Goal: Information Seeking & Learning: Learn about a topic

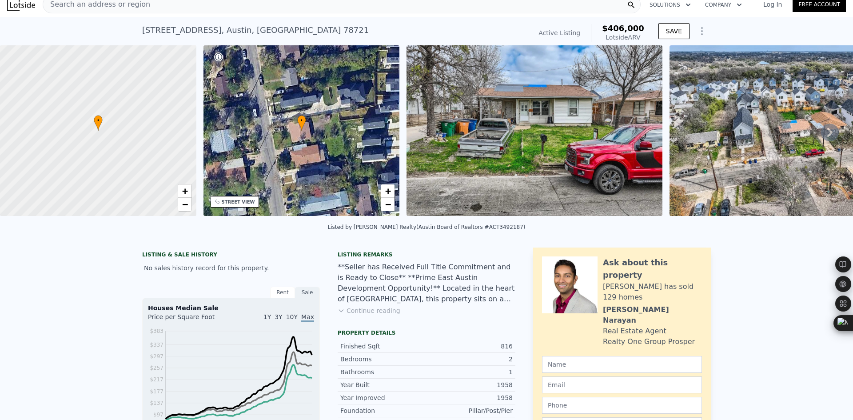
scroll to position [3, 0]
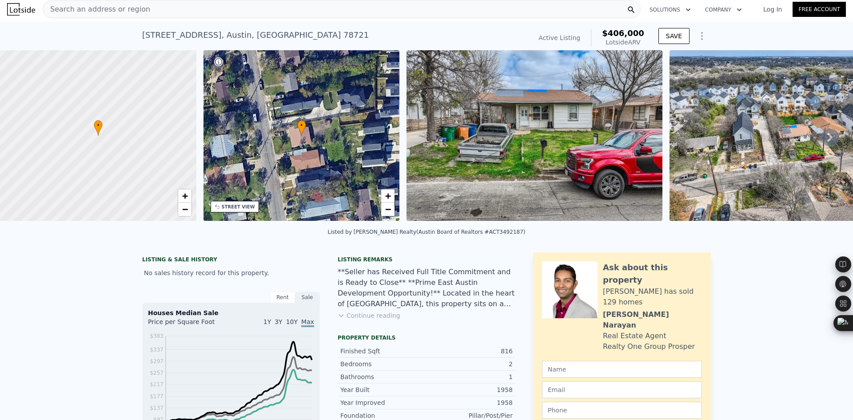
click at [338, 10] on div "Search an address or region" at bounding box center [342, 9] width 598 height 18
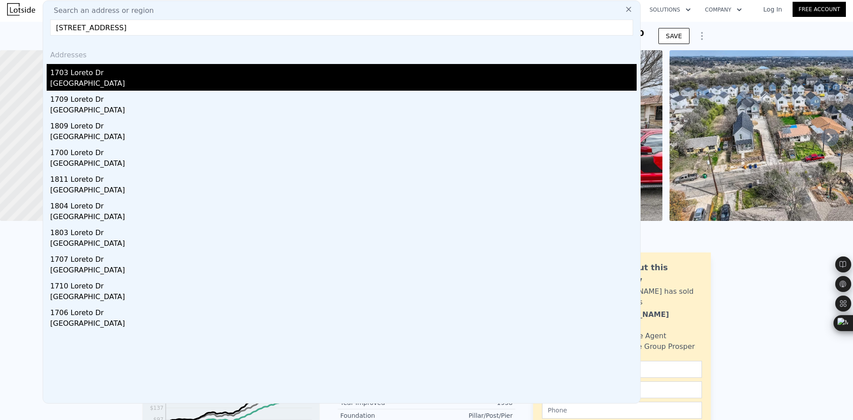
type input "[STREET_ADDRESS]"
click at [201, 76] on div "1703 Loreto Dr" at bounding box center [343, 71] width 586 height 14
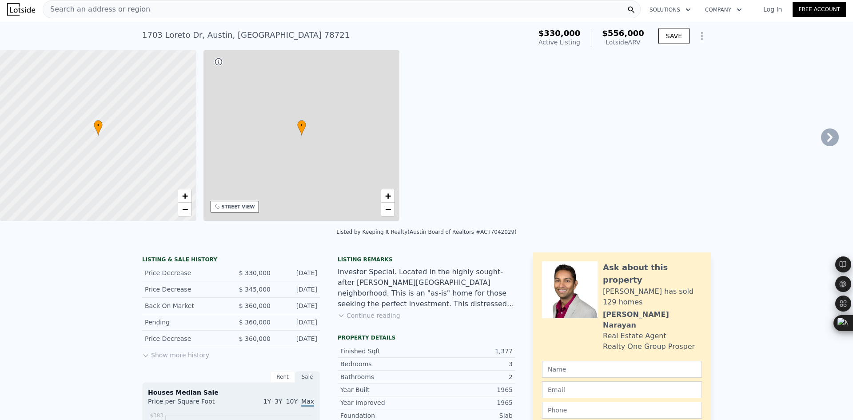
type input "2"
type input "1056"
type input "1853"
type input "4356"
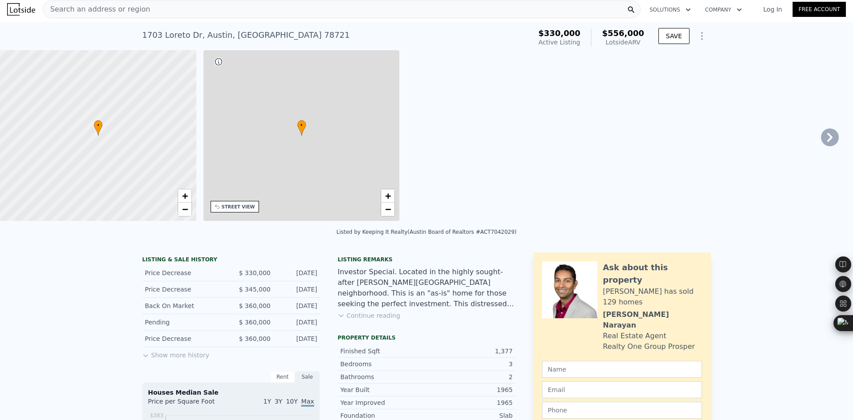
type input "9060.48"
checkbox input "true"
type input "$ 556,000"
type input "$ 170,468"
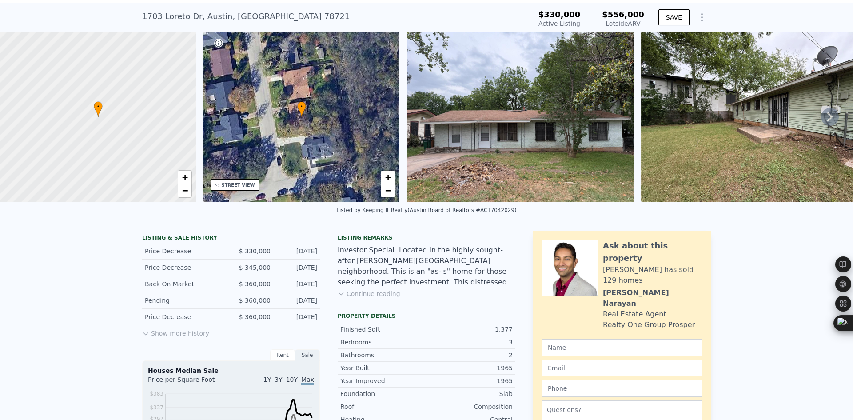
scroll to position [3, 0]
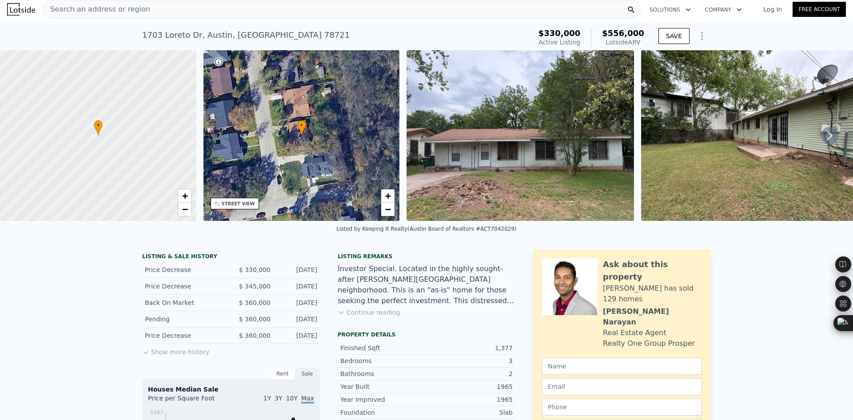
click at [155, 4] on div "Search an address or region" at bounding box center [342, 9] width 598 height 18
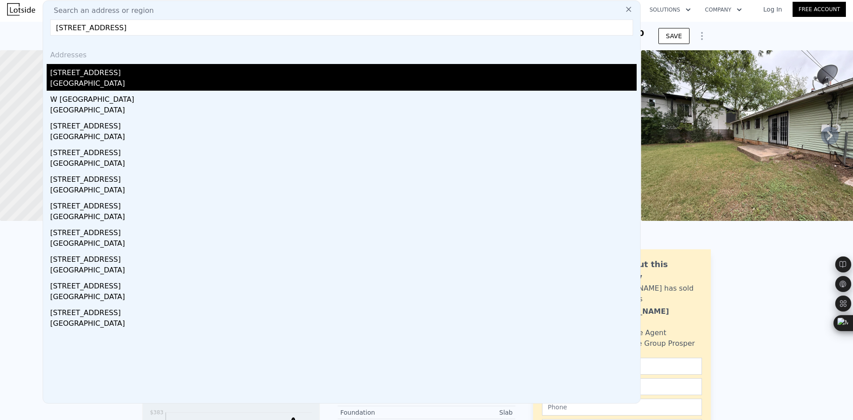
type input "[STREET_ADDRESS]"
click at [128, 82] on div "[GEOGRAPHIC_DATA]" at bounding box center [343, 84] width 586 height 12
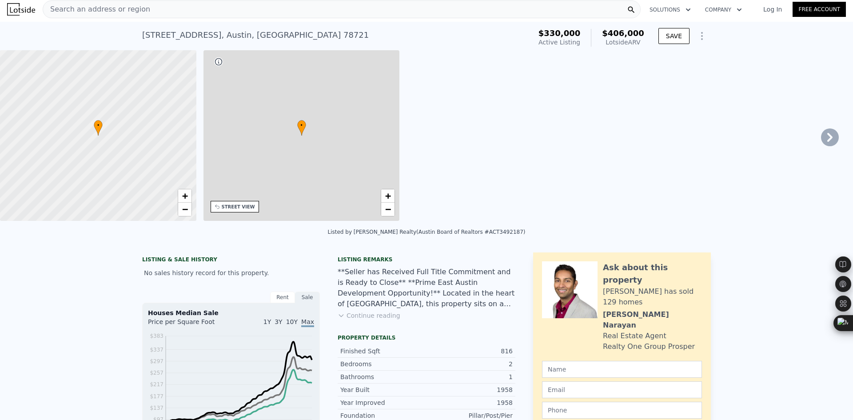
type input "1"
type input "594"
type input "1804"
type input "3454.31"
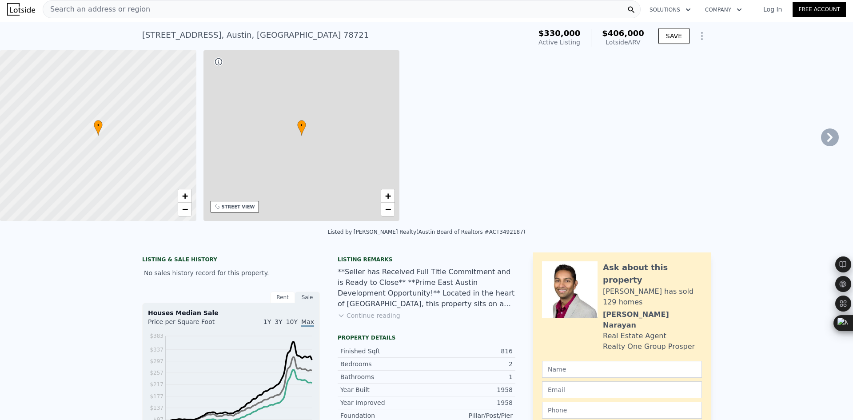
type input "7535.88"
checkbox input "false"
type input "$ 406,000"
type input "$ 135,524"
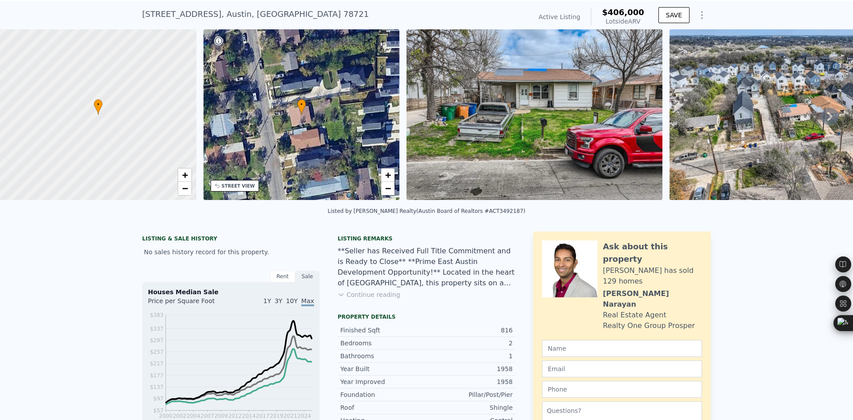
scroll to position [3, 0]
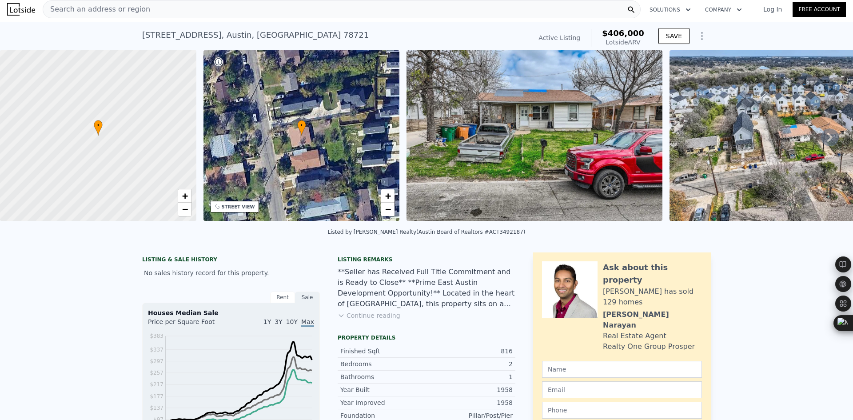
click at [285, 10] on div "Search an address or region" at bounding box center [342, 9] width 598 height 18
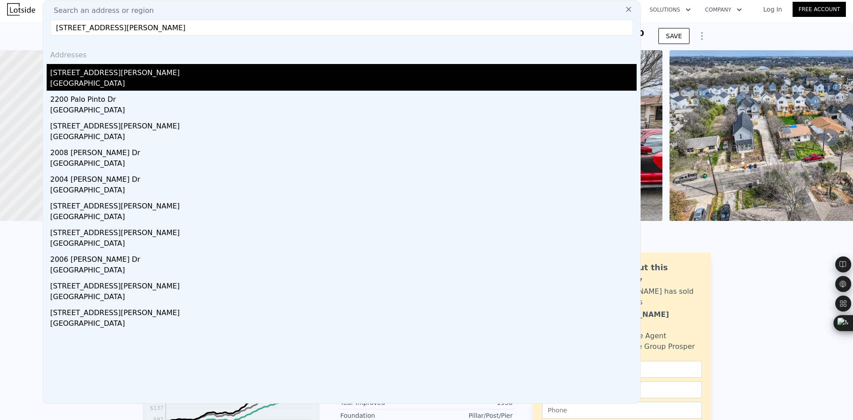
type input "[STREET_ADDRESS][PERSON_NAME]"
click at [192, 71] on div "[STREET_ADDRESS][PERSON_NAME]" at bounding box center [343, 71] width 586 height 14
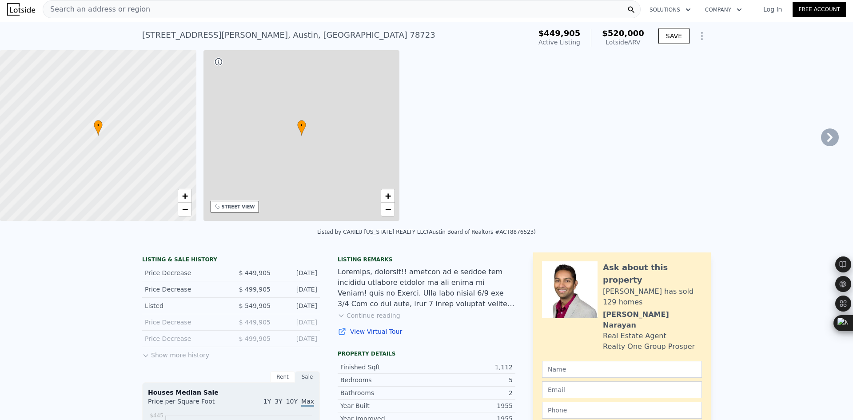
type input "863"
type input "1543"
type input "5222.84"
type input "7609.93"
checkbox input "true"
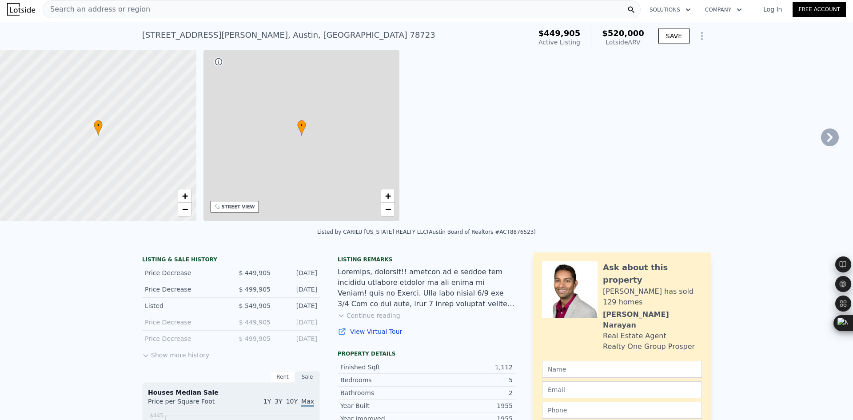
type input "$ 520,000"
type input "$ 8,849"
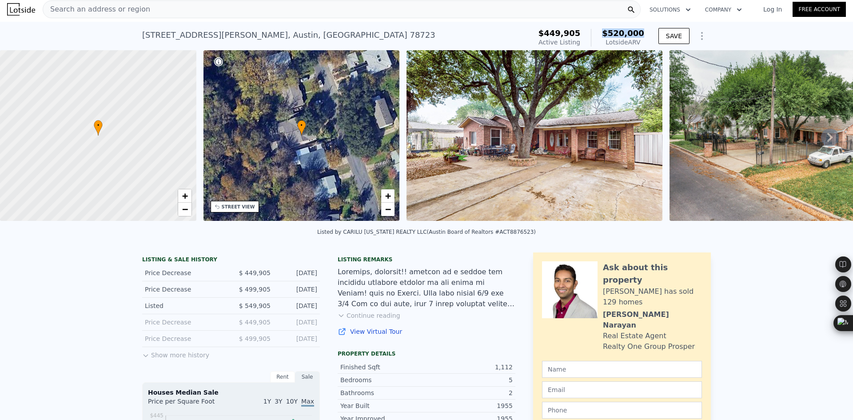
drag, startPoint x: 609, startPoint y: 33, endPoint x: 646, endPoint y: 34, distance: 37.8
click at [646, 34] on div "$449,905 Active Listing $520,000 Lotside ARV" at bounding box center [591, 37] width 113 height 25
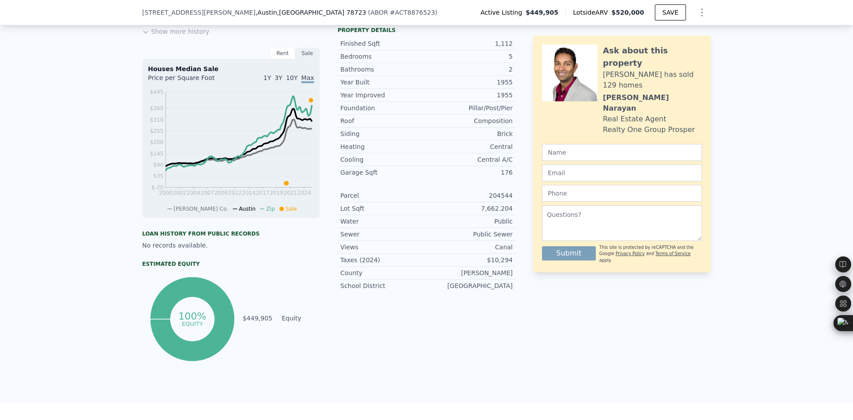
scroll to position [296, 0]
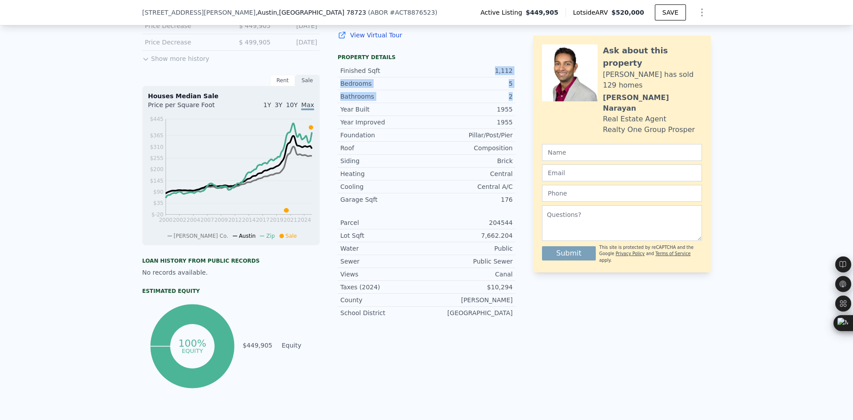
drag, startPoint x: 494, startPoint y: 77, endPoint x: 512, endPoint y: 107, distance: 34.5
click at [512, 107] on div "Finished Sqft 1,112 Bedrooms 5 Bathrooms 2 Year Built 1955" at bounding box center [427, 89] width 178 height 51
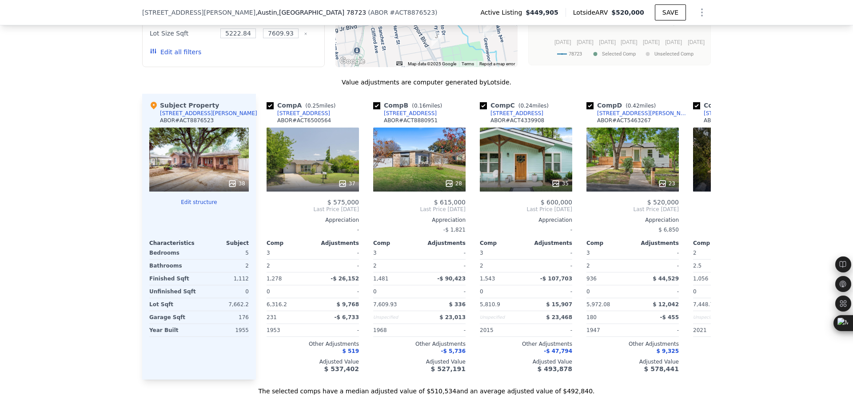
scroll to position [1036, 0]
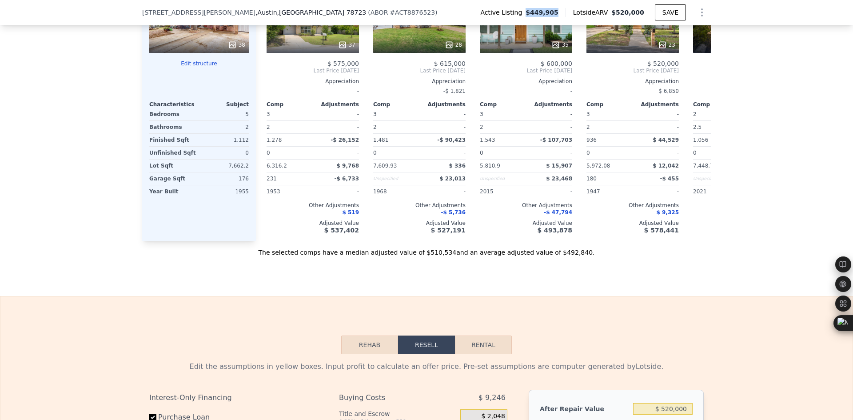
drag, startPoint x: 541, startPoint y: 13, endPoint x: 566, endPoint y: 12, distance: 25.4
click at [558, 12] on span "$449,905" at bounding box center [542, 12] width 33 height 9
drag, startPoint x: 619, startPoint y: 12, endPoint x: 644, endPoint y: 11, distance: 25.4
click at [644, 11] on div "Lotside ARV $520,000" at bounding box center [609, 12] width 89 height 9
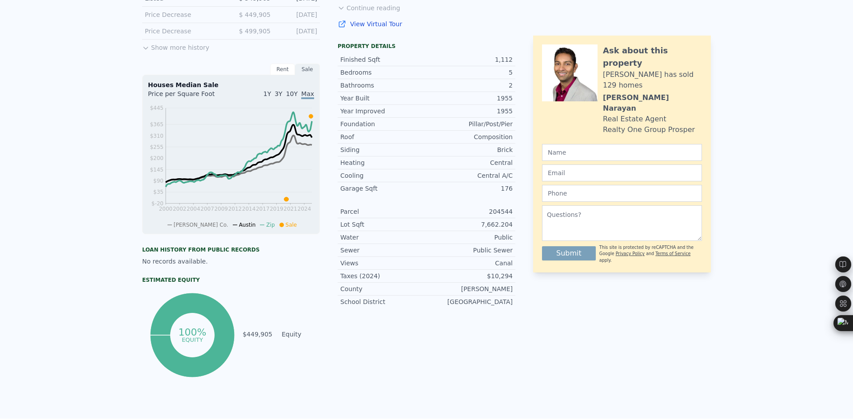
scroll to position [0, 0]
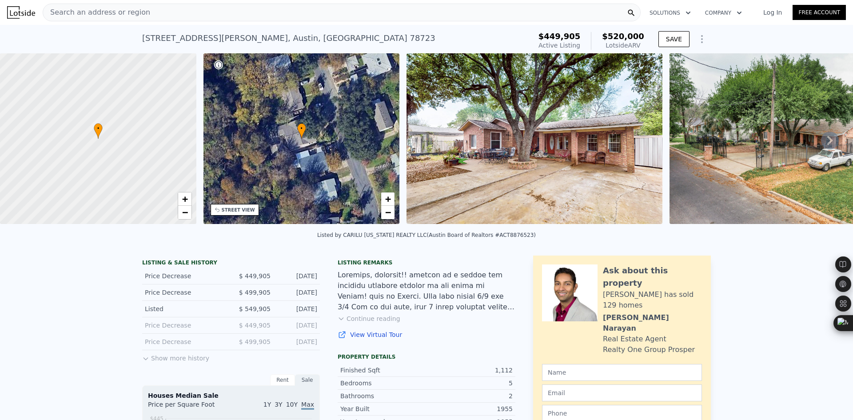
click at [271, 21] on div "Search an address or region Solutions Company Open main menu Log In Free Account" at bounding box center [426, 12] width 839 height 21
click at [278, 13] on div "Search an address or region" at bounding box center [342, 13] width 598 height 18
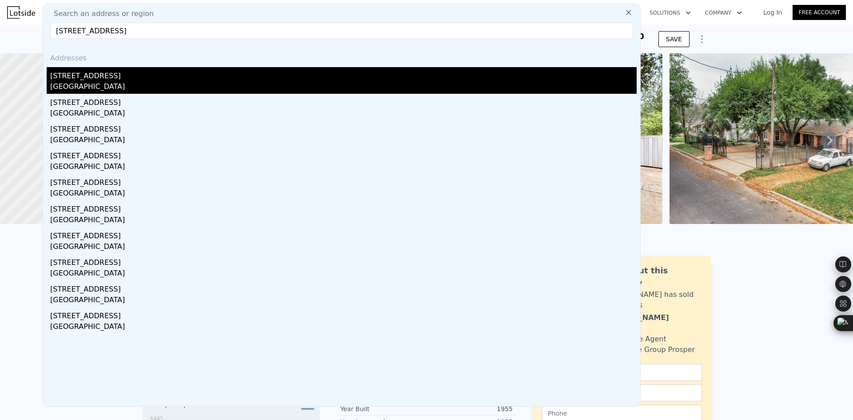
type input "[STREET_ADDRESS]"
click at [175, 73] on div "[STREET_ADDRESS]" at bounding box center [343, 74] width 586 height 14
type input "3"
type input "4"
type input "2"
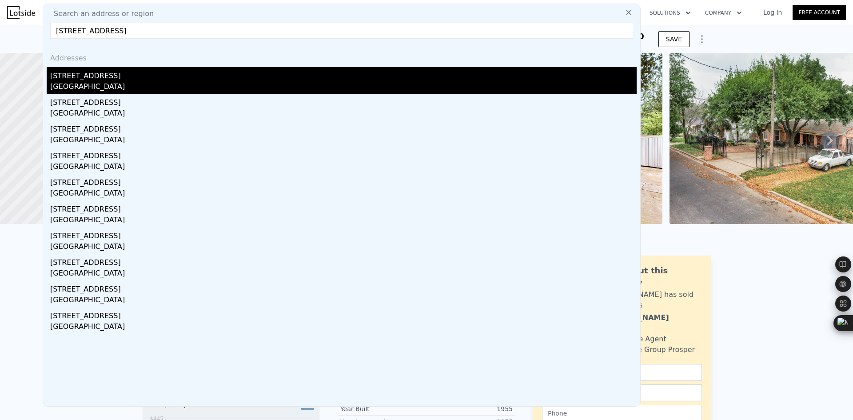
type input "3"
type input "1375"
type input "2500"
type input "6272.64"
type input "12066.12"
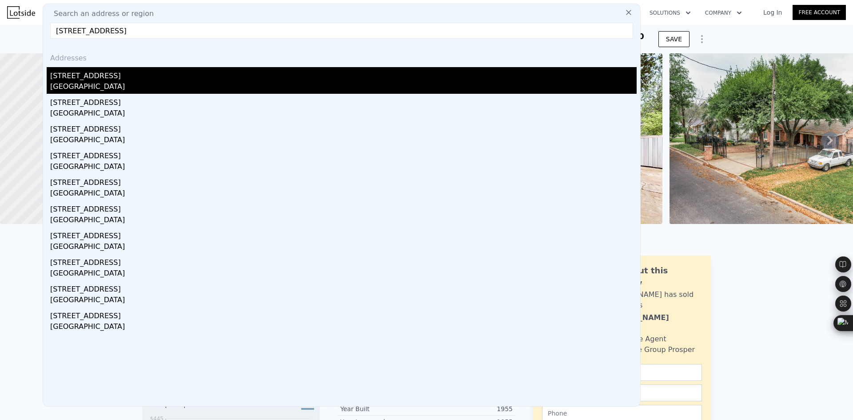
type input "$ 621,000"
type input "$ 420,620"
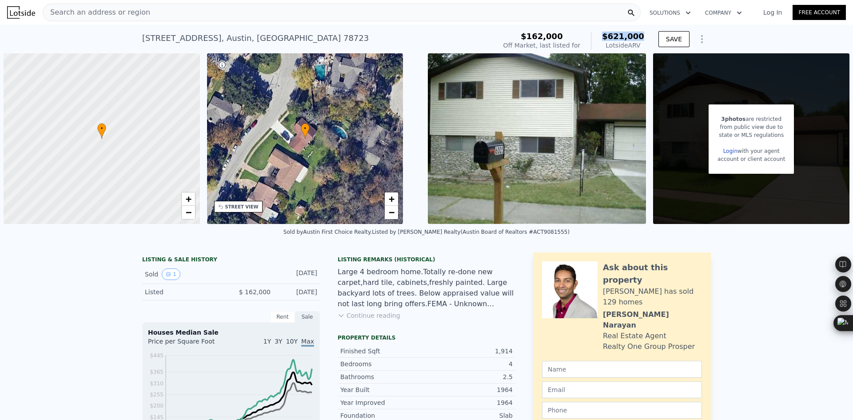
drag, startPoint x: 606, startPoint y: 36, endPoint x: 645, endPoint y: 37, distance: 38.2
click at [645, 37] on div "$162,000 Off Market, last listed for $621,000 Lotside ARV" at bounding box center [574, 40] width 148 height 25
click at [289, 15] on div "Search an address or region" at bounding box center [342, 13] width 598 height 18
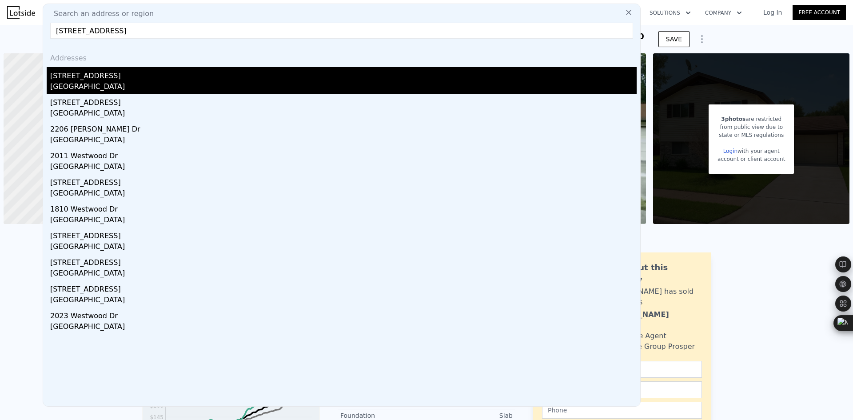
type input "[STREET_ADDRESS]"
click at [153, 80] on div "[STREET_ADDRESS]" at bounding box center [343, 74] width 586 height 14
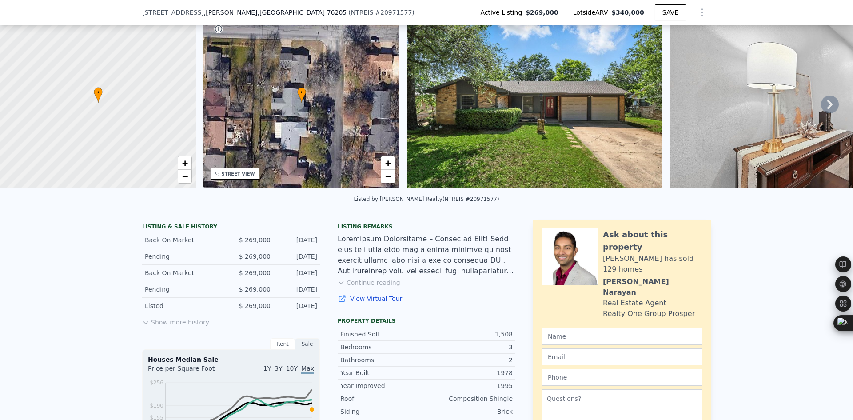
scroll to position [219, 0]
